Goal: Complete application form

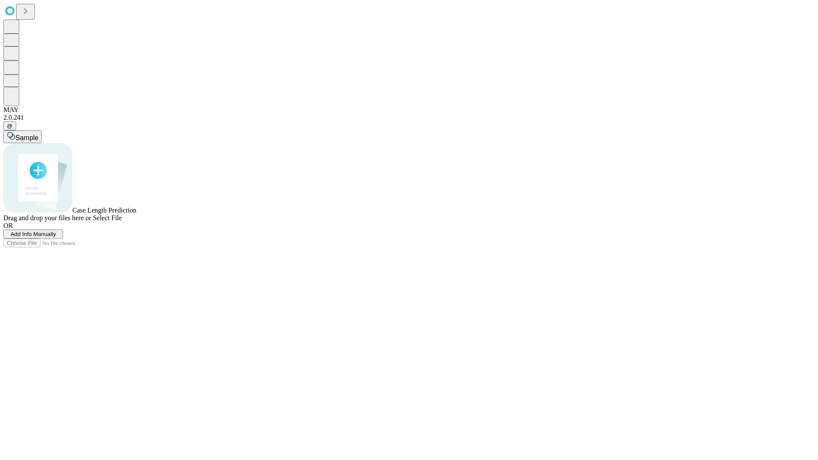
click at [56, 237] on span "Add Info Manually" at bounding box center [34, 234] width 46 height 6
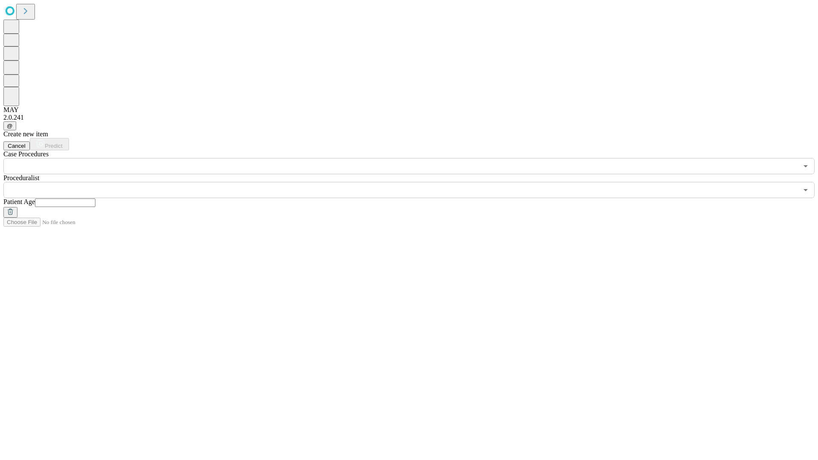
click at [95, 199] on input "text" at bounding box center [65, 203] width 61 height 9
type input "**"
click at [415, 182] on input "text" at bounding box center [400, 190] width 795 height 16
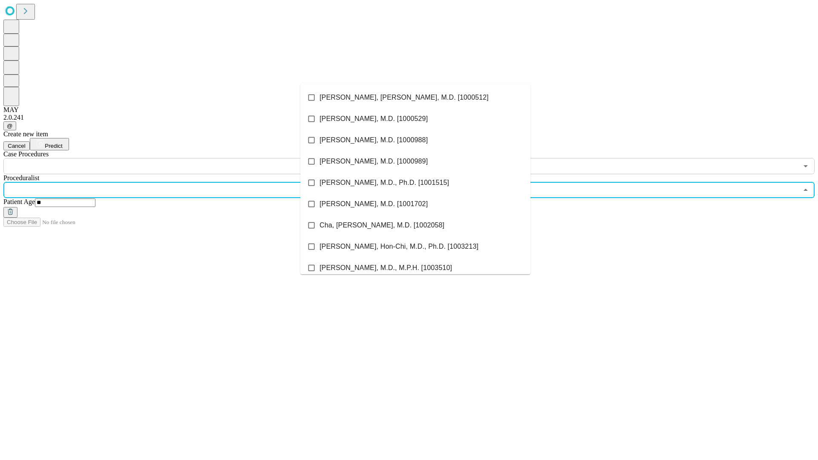
click at [416, 98] on li "[PERSON_NAME], [PERSON_NAME], M.D. [1000512]" at bounding box center [415, 97] width 230 height 21
click at [179, 158] on input "text" at bounding box center [400, 166] width 795 height 16
